Goal: Browse casually

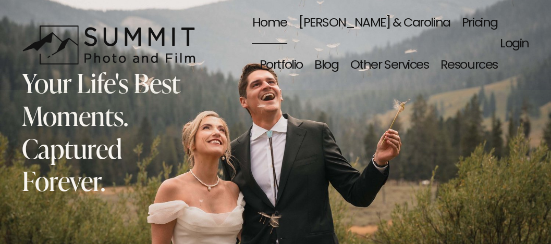
click at [310, 20] on link "[PERSON_NAME] & Carolina" at bounding box center [375, 24] width 152 height 42
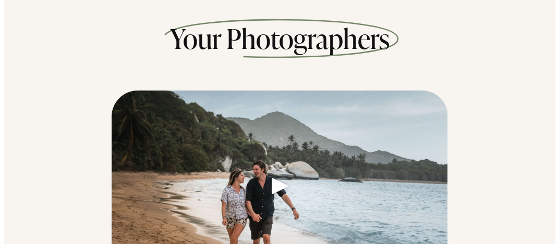
scroll to position [101, 0]
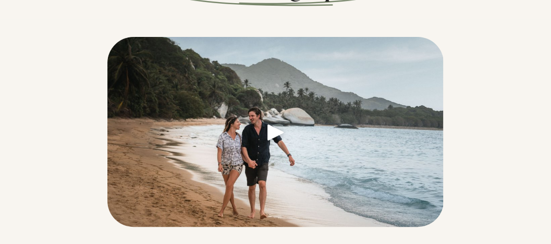
click at [274, 132] on link at bounding box center [275, 150] width 336 height 227
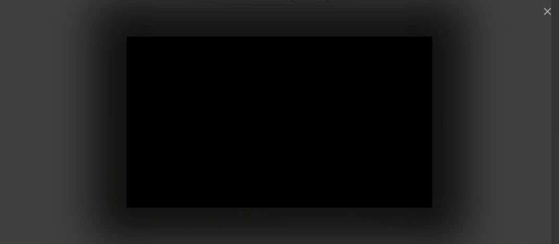
click at [541, 10] on button "button" at bounding box center [547, 11] width 13 height 13
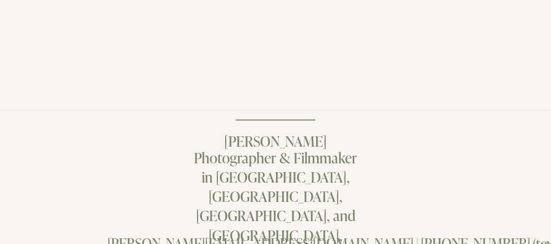
scroll to position [3963, 0]
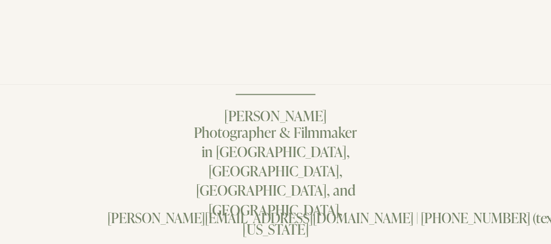
click at [370, 92] on div "Dale@summitphotoandfilm.com | 425.802.4555 (text or call) Photographer & Filmma…" at bounding box center [275, 189] width 551 height 200
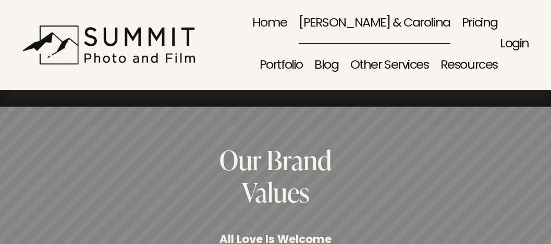
scroll to position [2452, 0]
